Goal: Information Seeking & Learning: Check status

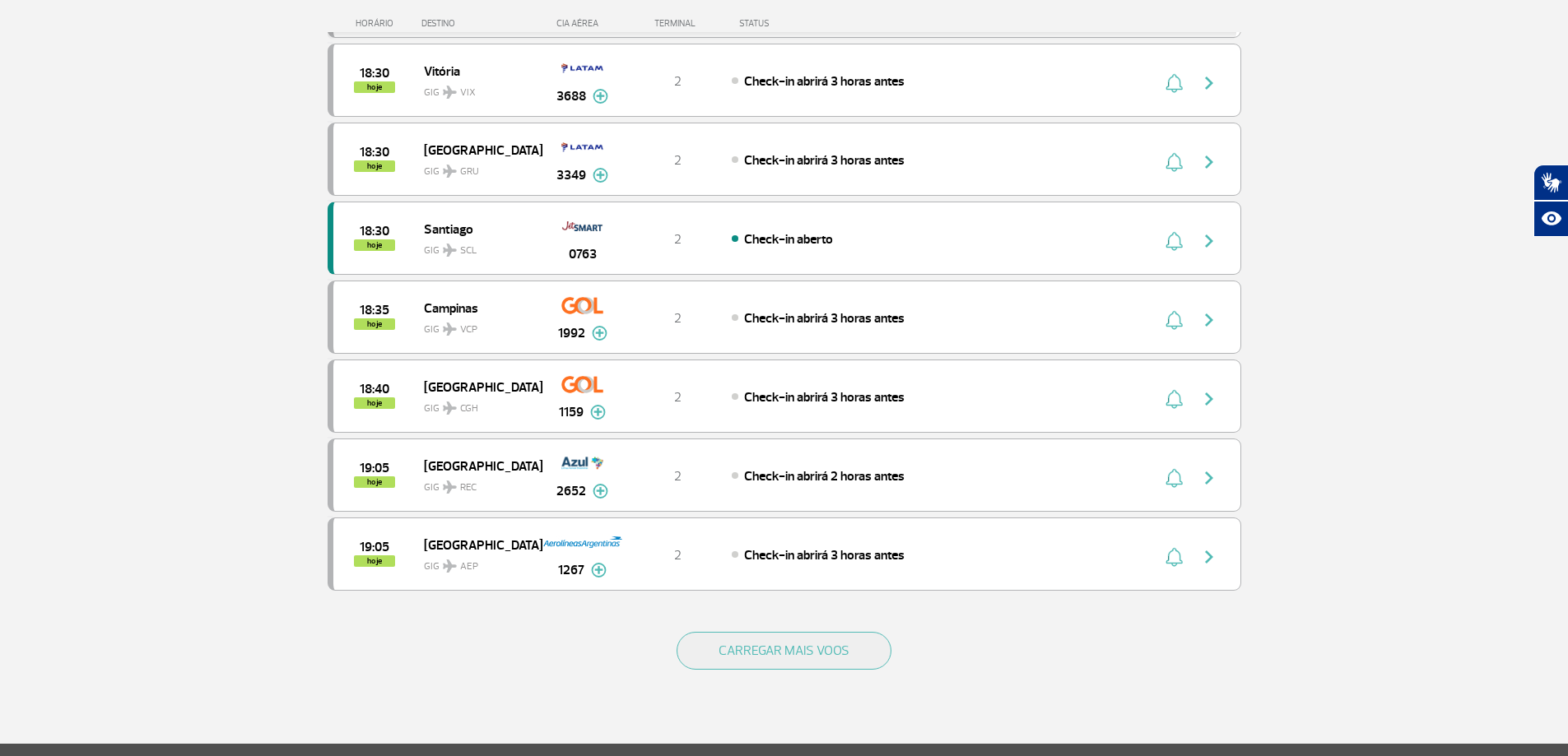
scroll to position [1317, 0]
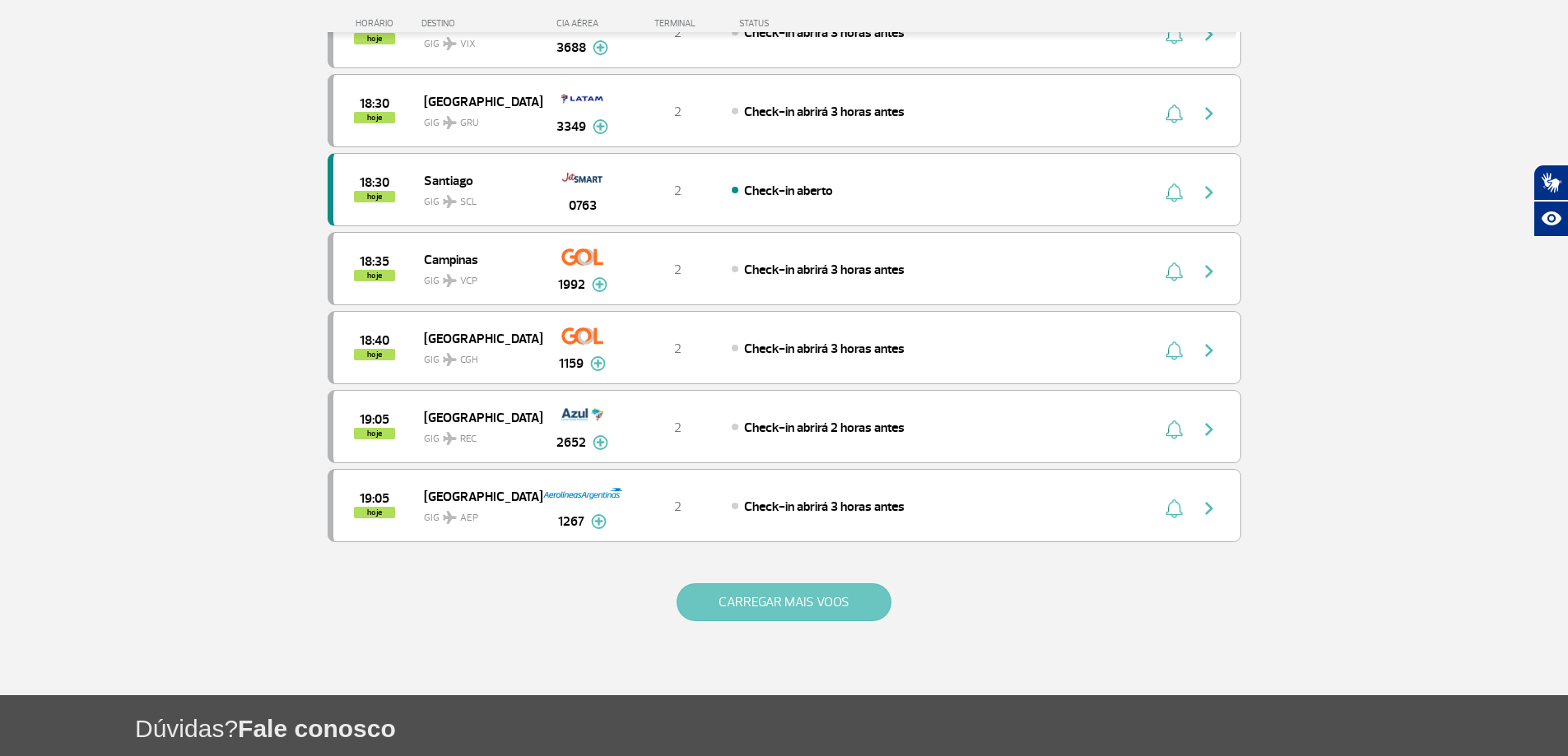
click at [786, 594] on button "CARREGAR MAIS VOOS" at bounding box center [784, 602] width 215 height 38
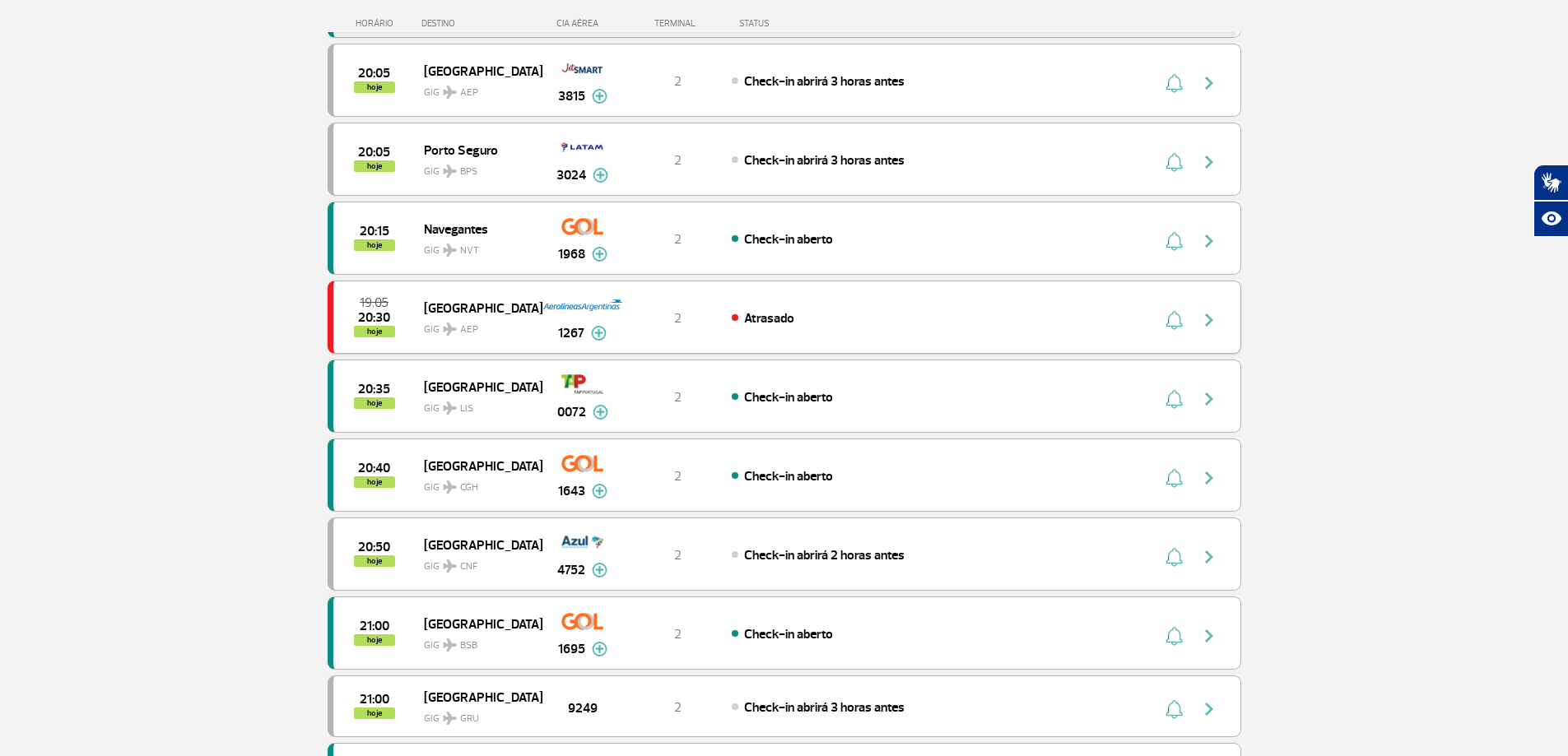
scroll to position [1097, 0]
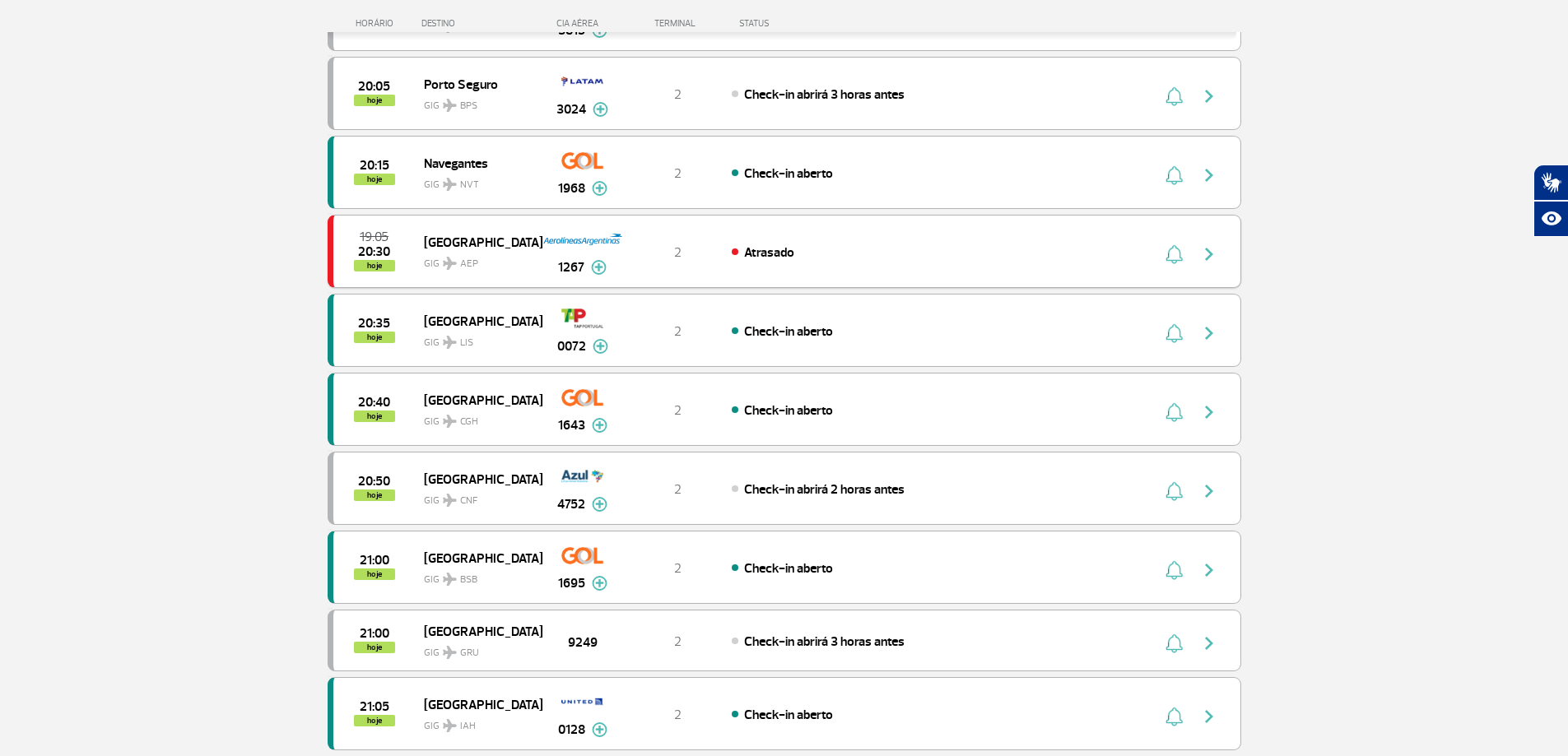
click at [450, 253] on span "GIG AEP" at bounding box center [477, 260] width 106 height 24
click at [1212, 249] on img "button" at bounding box center [1209, 254] width 20 height 20
click at [712, 234] on div "19:05 20:30 hoje [GEOGRAPHIC_DATA] GIG AEP 1267 2 Atrasado Parcerias: GOL Trans…" at bounding box center [784, 251] width 914 height 73
click at [366, 246] on span "20:30" at bounding box center [374, 252] width 32 height 12
drag, startPoint x: 522, startPoint y: 241, endPoint x: 918, endPoint y: 251, distance: 396.1
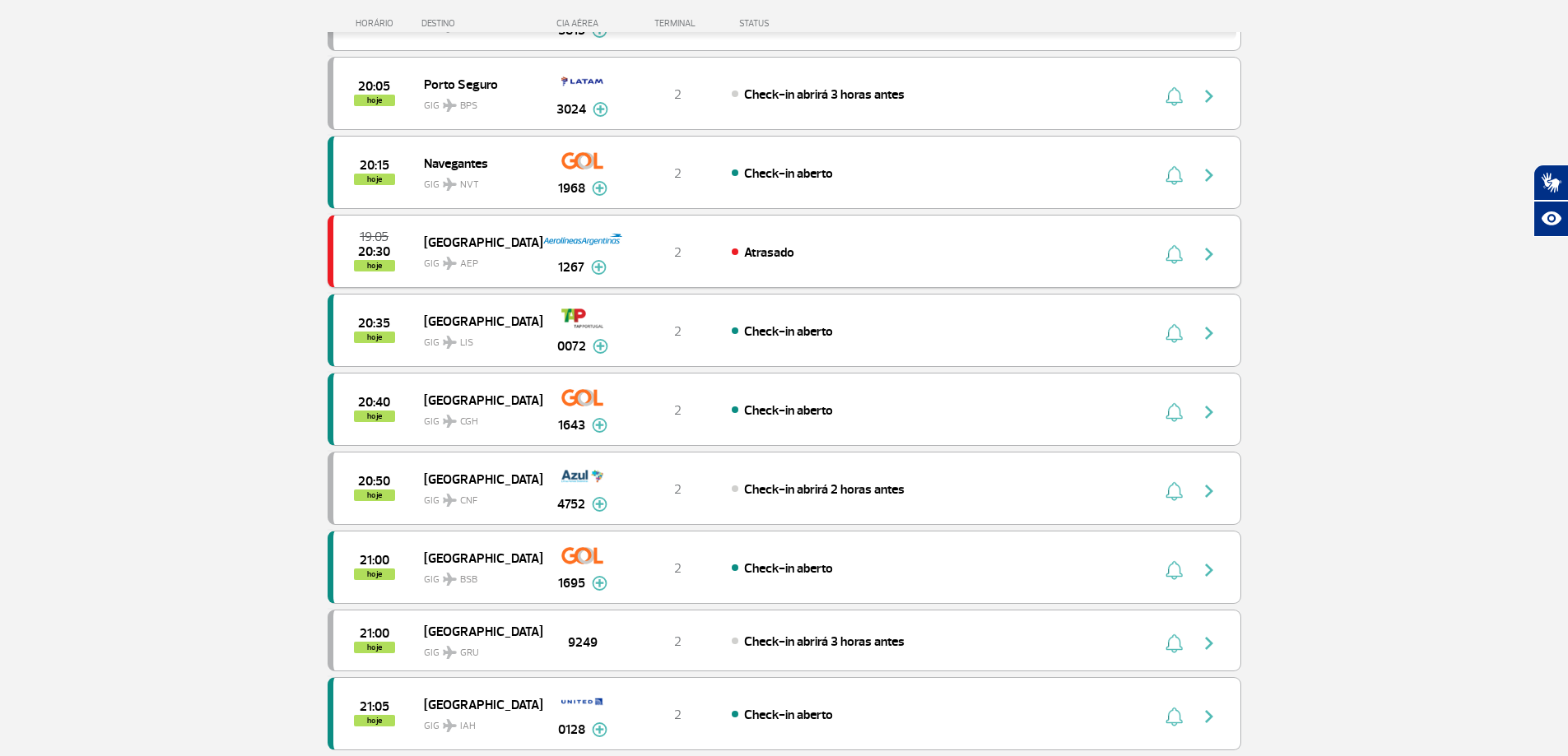
click at [918, 251] on div "Atrasado" at bounding box center [913, 251] width 363 height 18
click at [420, 250] on div "19:05 20:30 hoje" at bounding box center [379, 251] width 90 height 40
click at [368, 249] on span "20:30" at bounding box center [374, 252] width 32 height 12
click at [816, 240] on div "19:05 20:30 hoje [GEOGRAPHIC_DATA] GIG AEP 1267 2 Atrasado Parcerias: GOL Trans…" at bounding box center [784, 251] width 914 height 73
click at [1206, 254] on img "button" at bounding box center [1209, 254] width 20 height 20
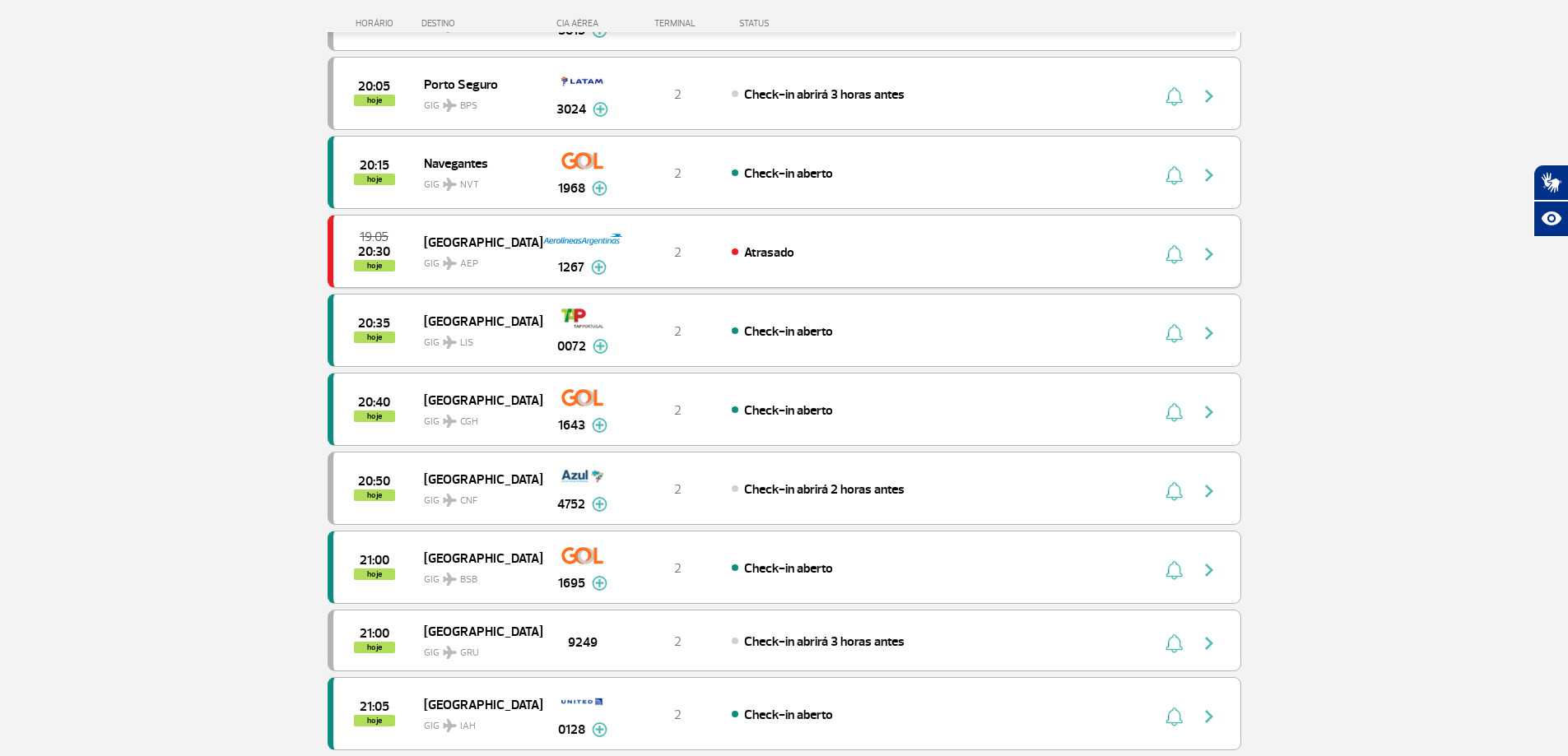
click at [1214, 247] on img "button" at bounding box center [1209, 254] width 20 height 20
drag, startPoint x: 1335, startPoint y: 147, endPoint x: 1319, endPoint y: 154, distance: 17.5
